Goal: Check status

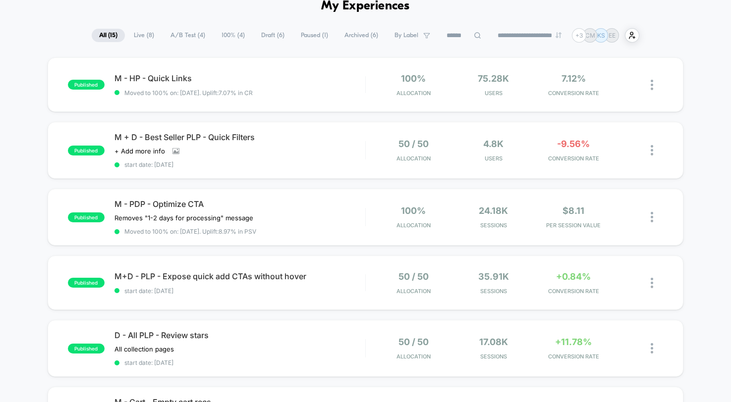
scroll to position [60, 0]
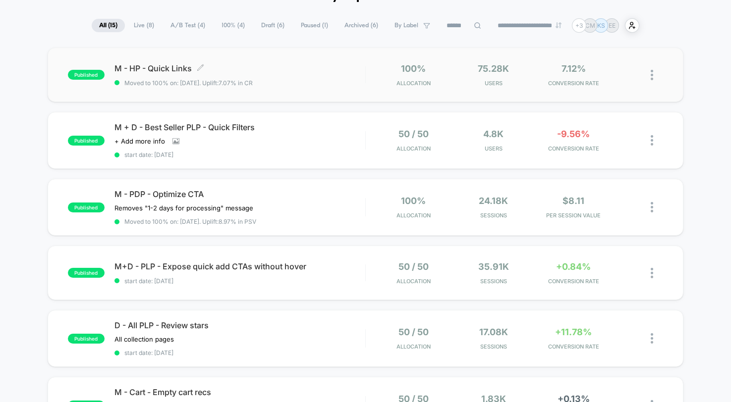
click at [267, 67] on span "M - HP - Quick Links Click to edit experience details" at bounding box center [239, 68] width 251 height 10
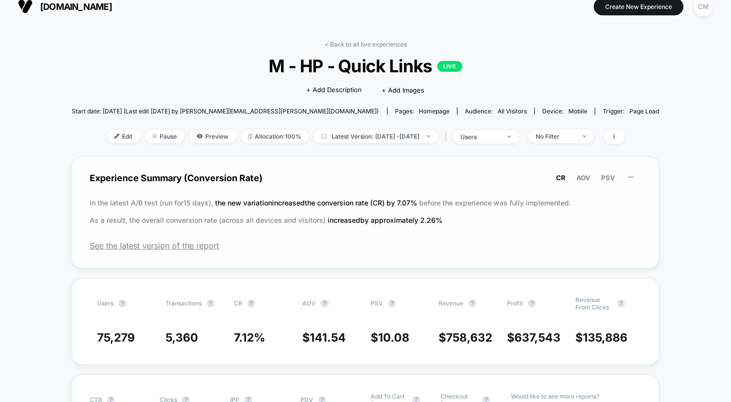
scroll to position [18, 0]
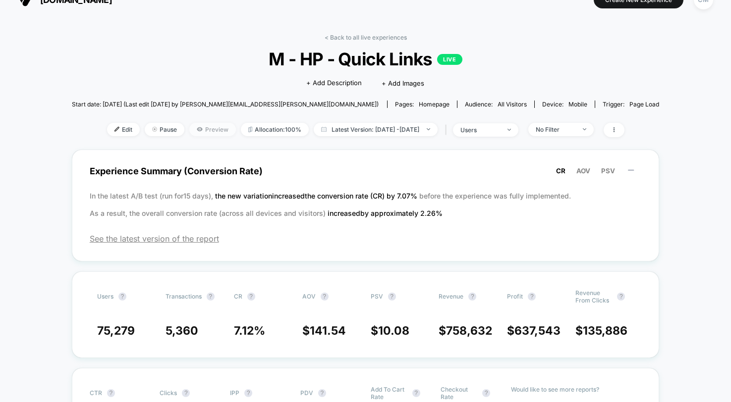
click at [197, 130] on icon at bounding box center [200, 129] width 6 height 6
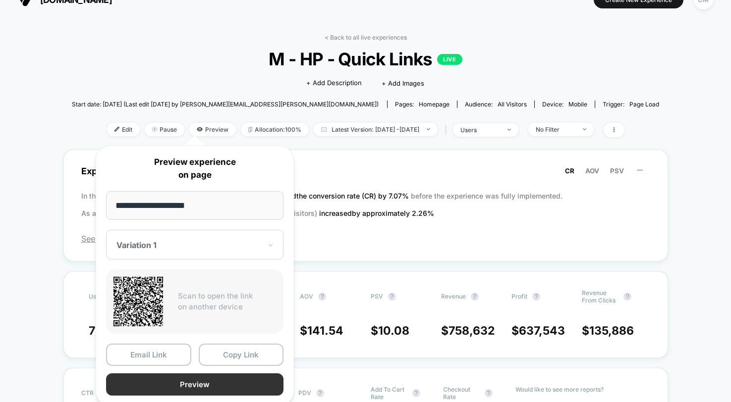
click at [187, 381] on button "Preview" at bounding box center [194, 385] width 177 height 22
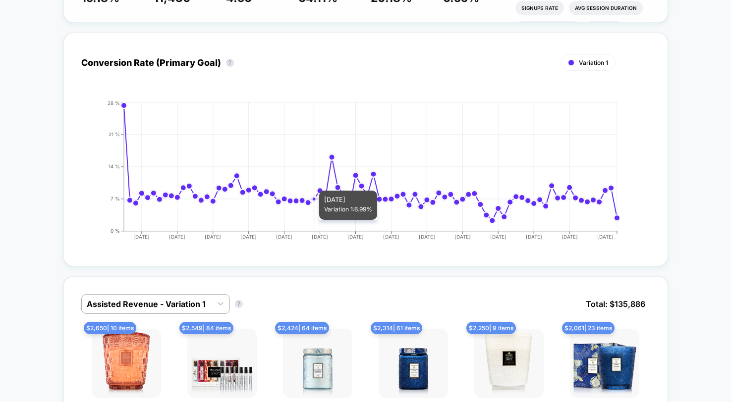
scroll to position [457, 0]
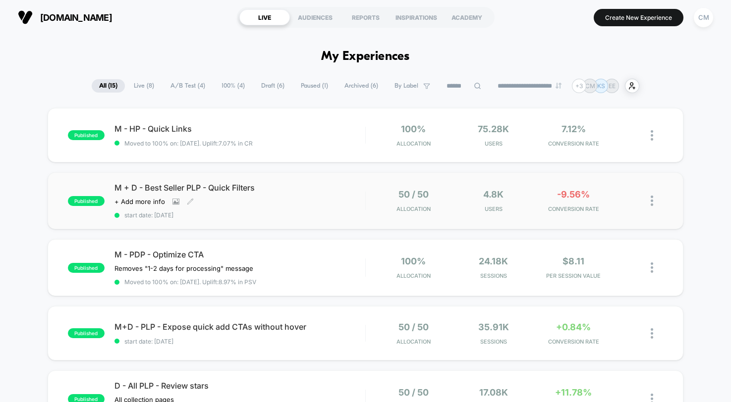
click at [277, 198] on div "Click to view images Click to edit experience details + Add more info" at bounding box center [201, 202] width 175 height 8
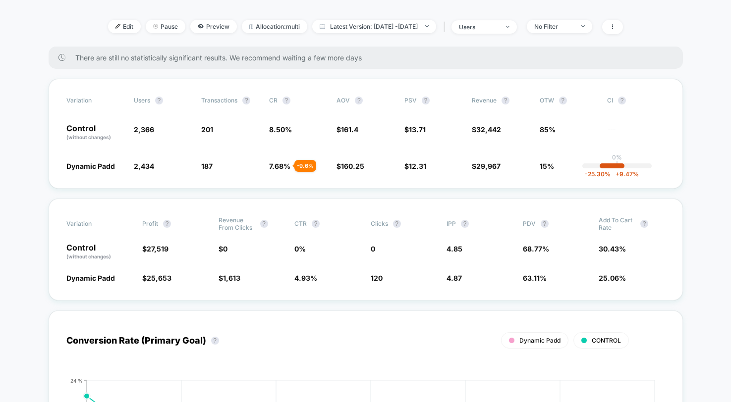
scroll to position [268, 0]
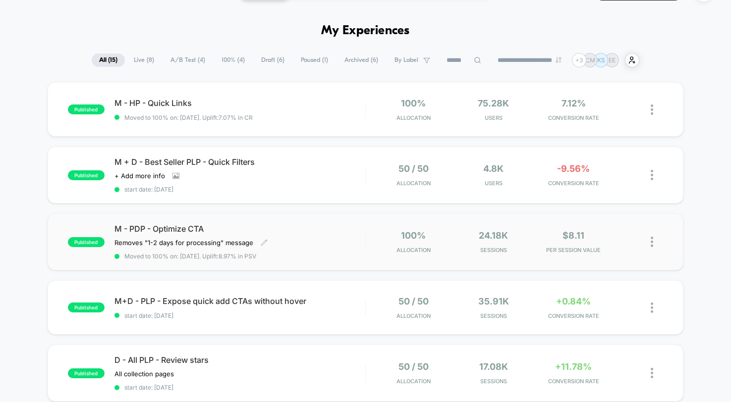
scroll to position [22, 0]
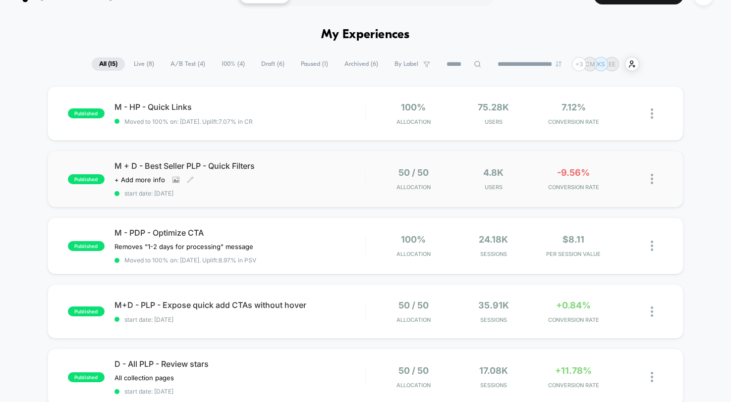
click at [289, 176] on div "Click to view images Click to edit experience details + Add more info" at bounding box center [201, 180] width 175 height 8
